Goal: Information Seeking & Learning: Check status

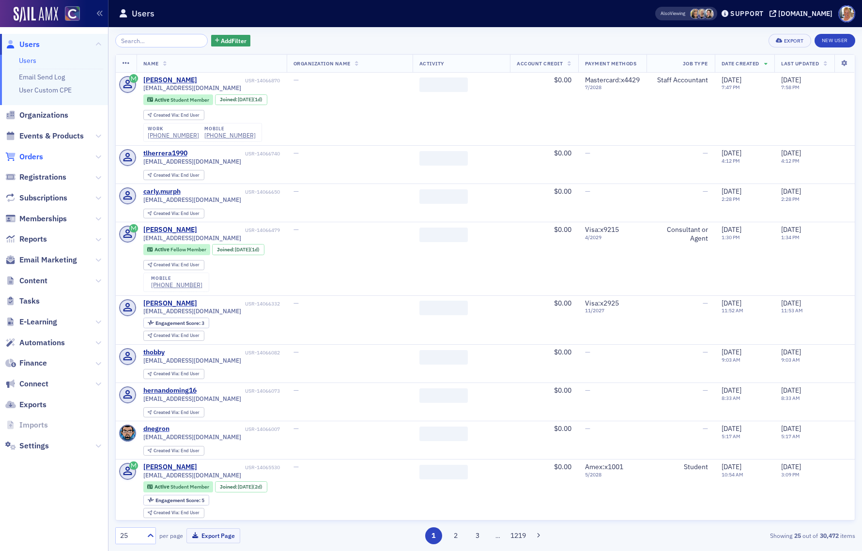
click at [33, 156] on span "Orders" at bounding box center [31, 157] width 24 height 11
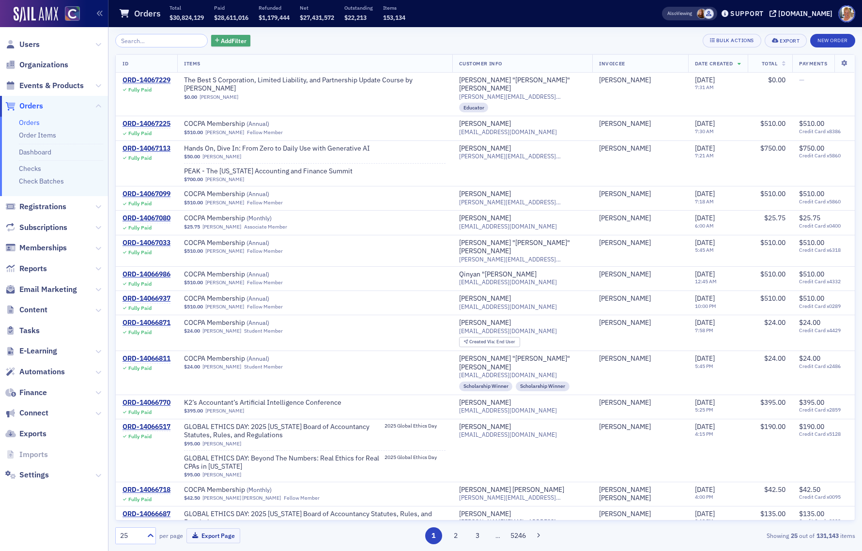
click at [221, 42] on span "Add Filter" at bounding box center [234, 40] width 26 height 9
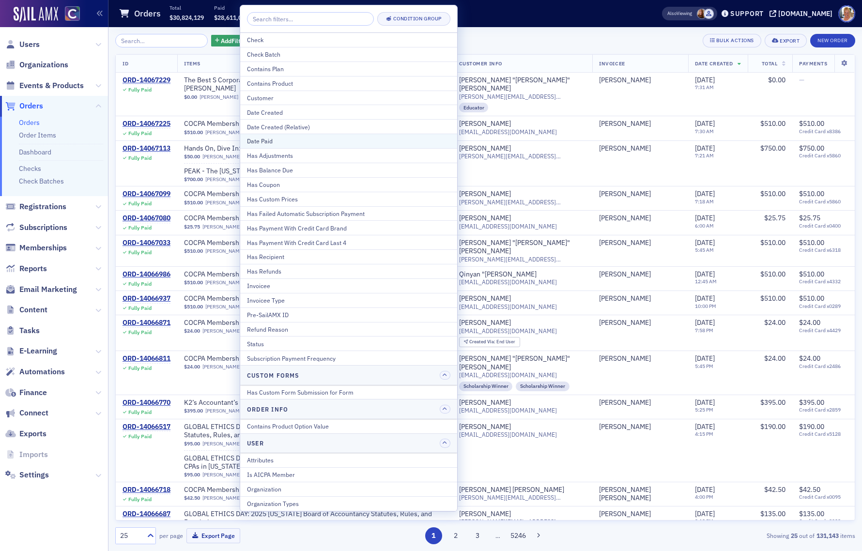
click at [261, 143] on div "Date Paid" at bounding box center [348, 141] width 203 height 9
select select "9"
select select "2025"
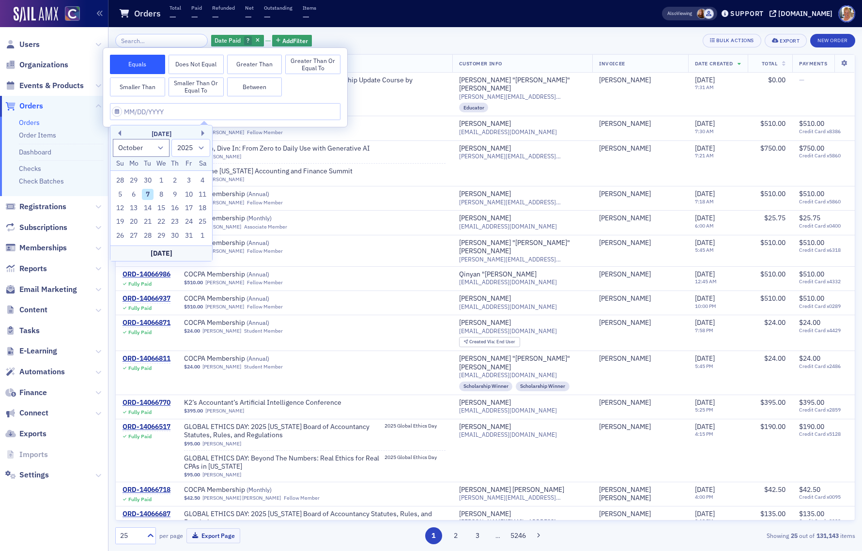
click at [312, 69] on button "Greater Than or Equal To" at bounding box center [312, 64] width 55 height 19
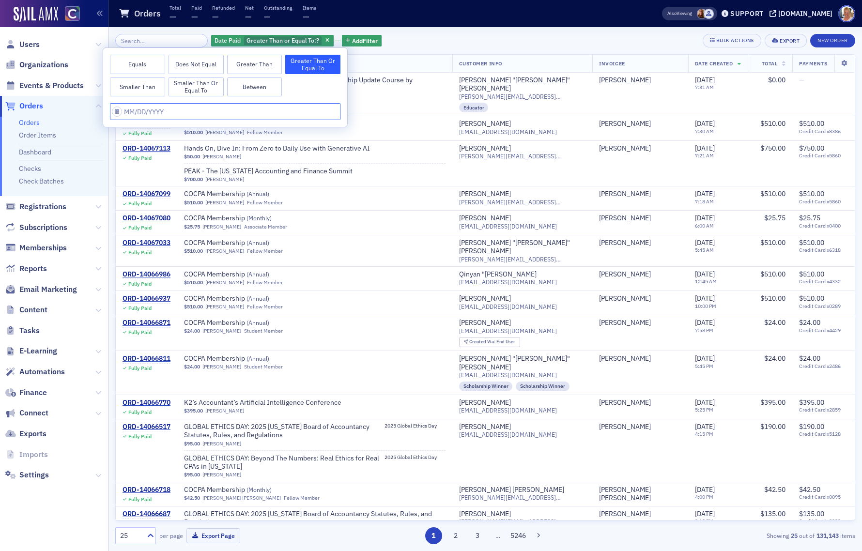
select select "9"
select select "2025"
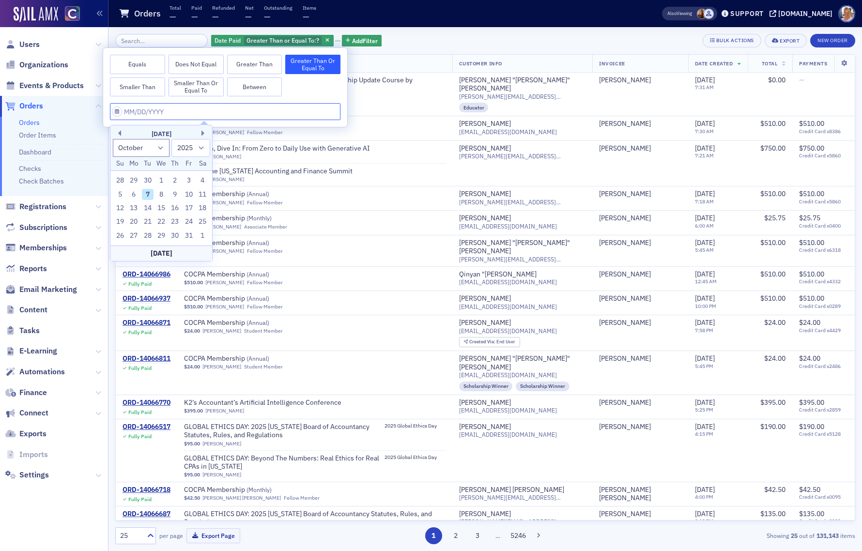
click at [162, 112] on input "text" at bounding box center [225, 111] width 231 height 17
click at [161, 148] on select "January February March April May June July August September October November De…" at bounding box center [141, 148] width 57 height 18
select select "7"
click at [113, 139] on select "January February March April May June July August September October November De…" at bounding box center [141, 148] width 57 height 18
click at [352, 37] on span "Add Filter" at bounding box center [365, 40] width 26 height 9
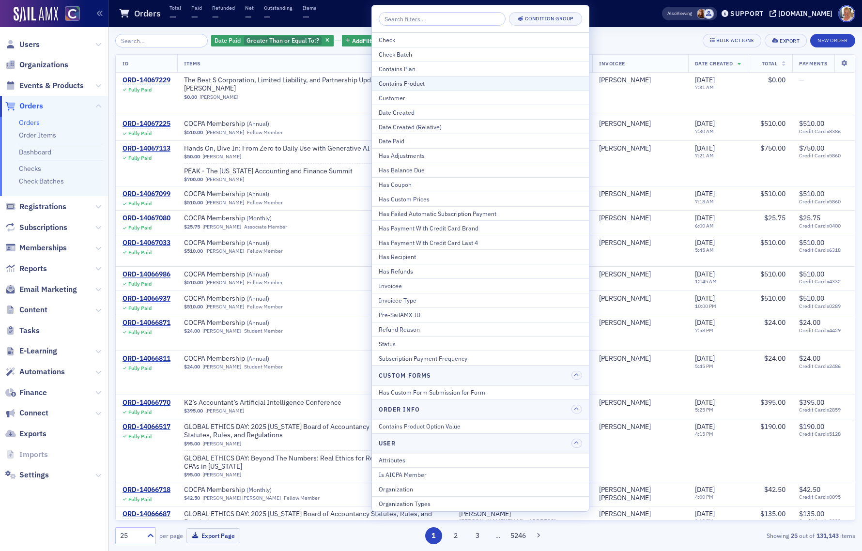
click at [398, 84] on div "Contains Product" at bounding box center [480, 83] width 203 height 9
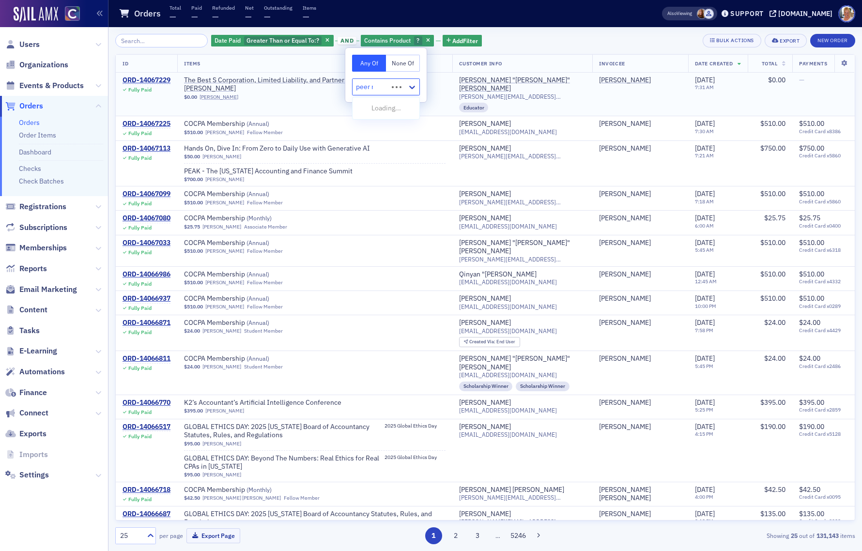
type input "peer re"
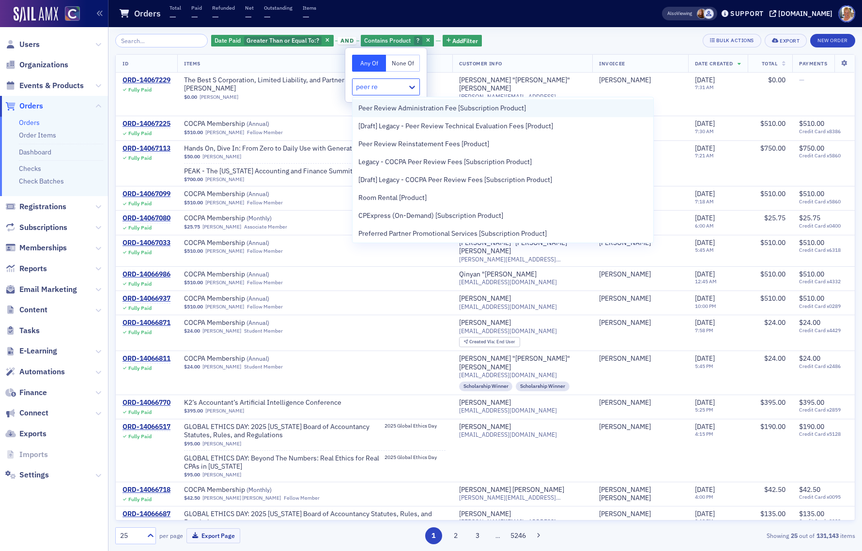
click at [393, 106] on span "Peer Review Administration Fee [Subscription Product]" at bounding box center [442, 108] width 168 height 10
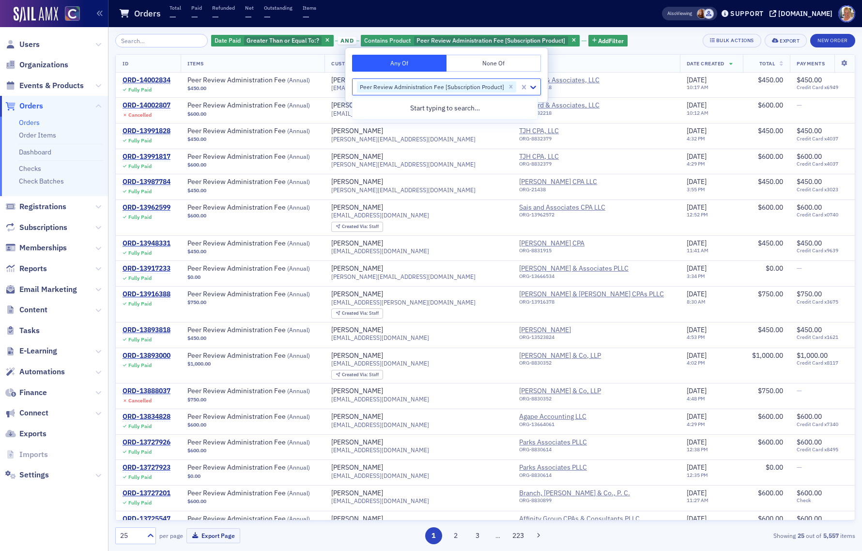
click at [662, 42] on div "Date Paid Greater Than or Equal To : ? and Contains Product Peer Review Adminis…" at bounding box center [485, 41] width 740 height 14
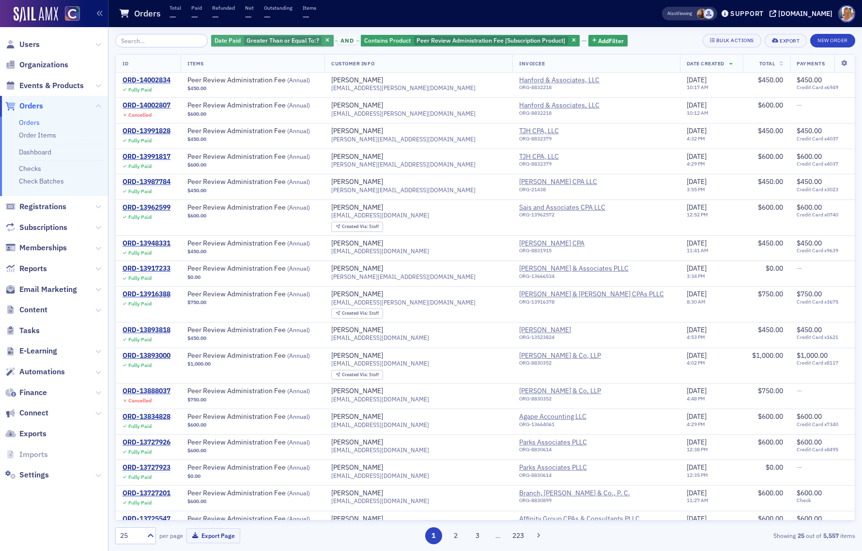
click at [282, 39] on span "Greater Than or Equal To :" at bounding box center [282, 40] width 70 height 8
select select "9"
select select "2025"
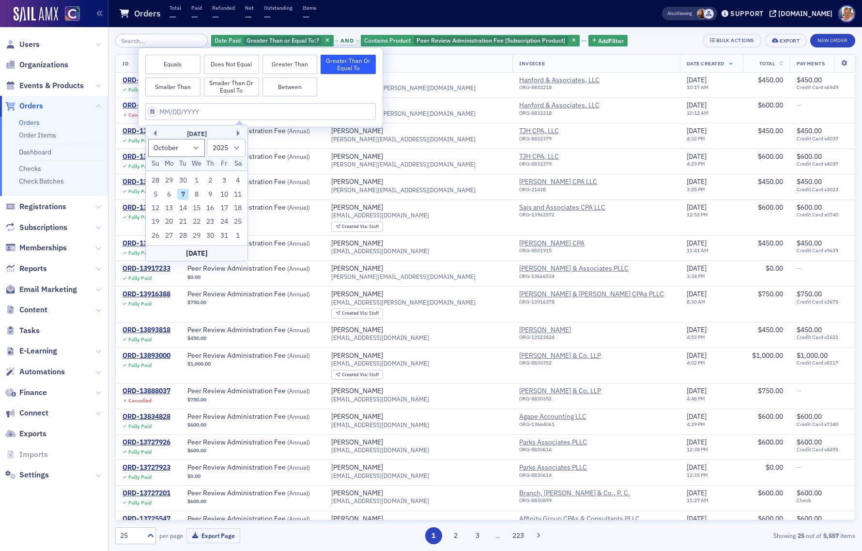
click at [158, 132] on div "[DATE]" at bounding box center [197, 134] width 102 height 10
click at [156, 132] on div "[DATE]" at bounding box center [197, 134] width 102 height 10
click at [155, 134] on button "Previous Month" at bounding box center [154, 133] width 6 height 6
select select "7"
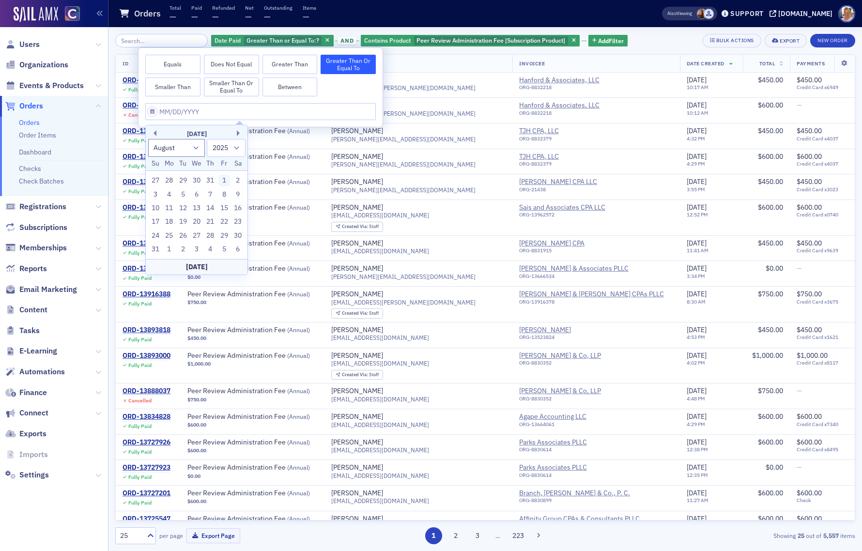
click at [225, 181] on div "1" at bounding box center [224, 181] width 12 height 12
type input "[DATE]"
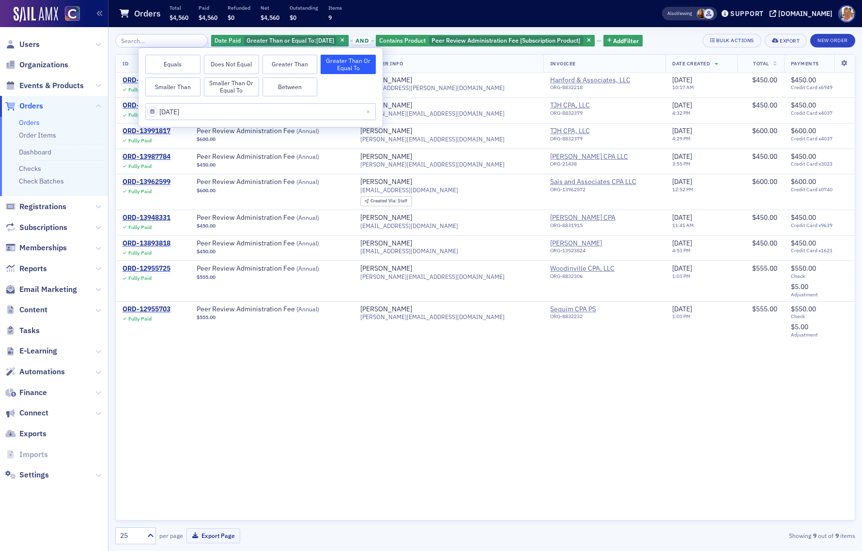
click at [256, 418] on div "ID Items Customer Info Invoicee Date Created Total Payments ORD-14002834 Fully …" at bounding box center [485, 287] width 740 height 467
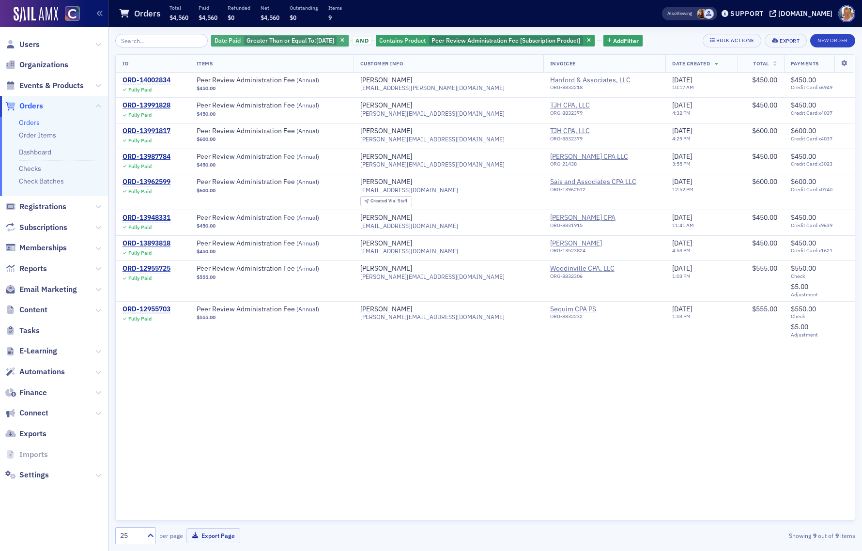
click at [252, 38] on span "Greater Than or Equal To :" at bounding box center [282, 40] width 70 height 8
select select "7"
select select "2025"
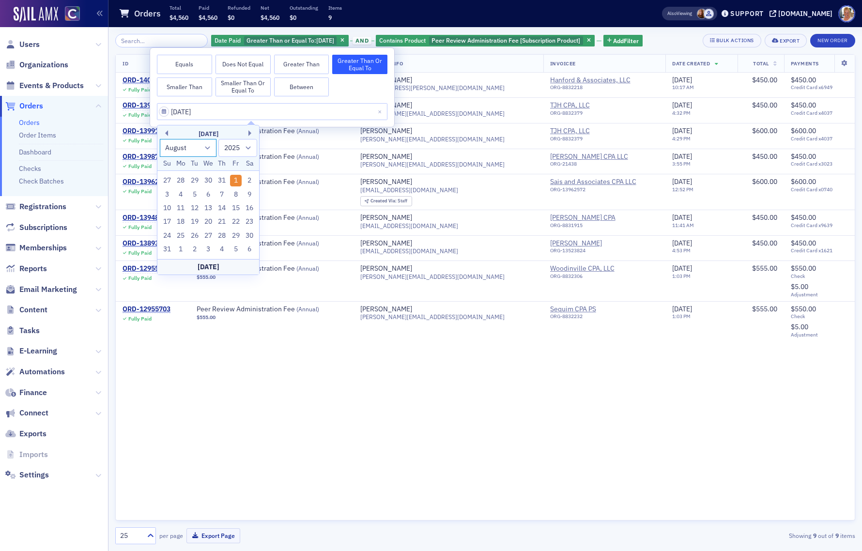
click at [205, 149] on select "January February March April May June July August September October November De…" at bounding box center [188, 148] width 57 height 18
select select "9"
click at [160, 139] on select "January February March April May June July August September October November De…" at bounding box center [188, 148] width 57 height 18
click at [184, 180] on div "29" at bounding box center [181, 181] width 12 height 12
type input "[DATE]"
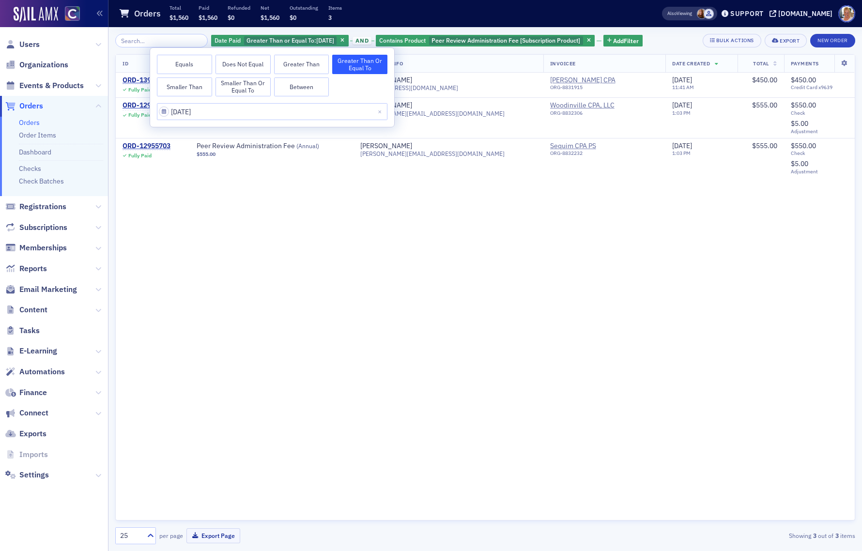
click at [269, 203] on div "ID Items Customer Info Invoicee Date Created Total Payments ORD-13948331 Fully …" at bounding box center [485, 287] width 740 height 467
